Goal: Find specific page/section: Find specific page/section

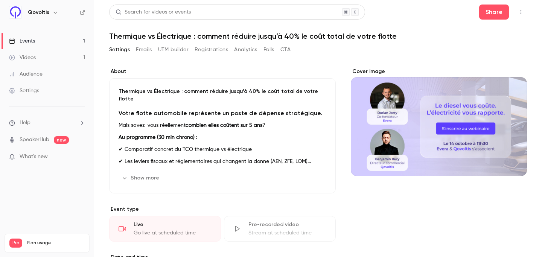
click at [286, 49] on button "CTA" at bounding box center [285, 50] width 10 height 12
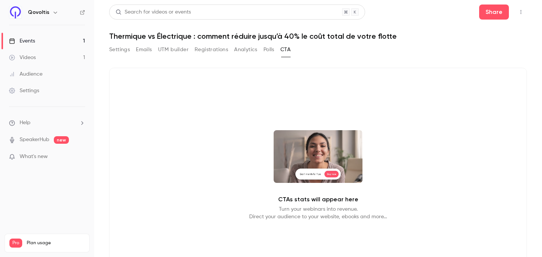
click at [267, 49] on button "Polls" at bounding box center [268, 50] width 11 height 12
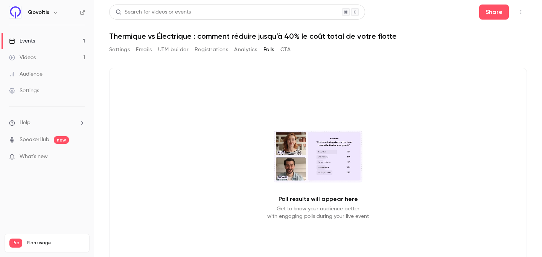
click at [245, 49] on button "Analytics" at bounding box center [245, 50] width 23 height 12
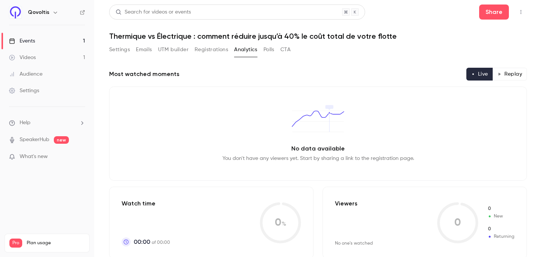
click at [203, 50] on button "Registrations" at bounding box center [211, 50] width 33 height 12
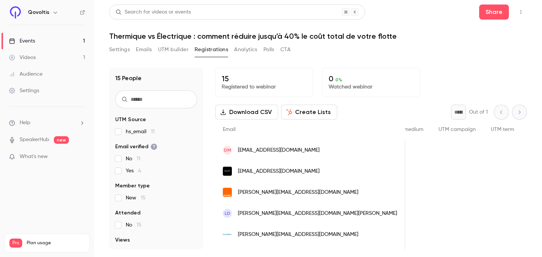
scroll to position [6, 0]
